Goal: Navigation & Orientation: Find specific page/section

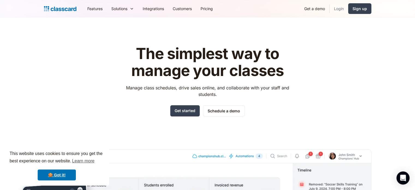
click at [338, 8] on link "Login" at bounding box center [339, 8] width 19 height 12
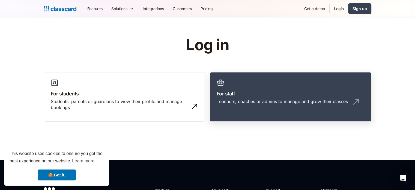
click at [307, 94] on h3 "For staff" at bounding box center [291, 93] width 148 height 7
